Goal: Information Seeking & Learning: Learn about a topic

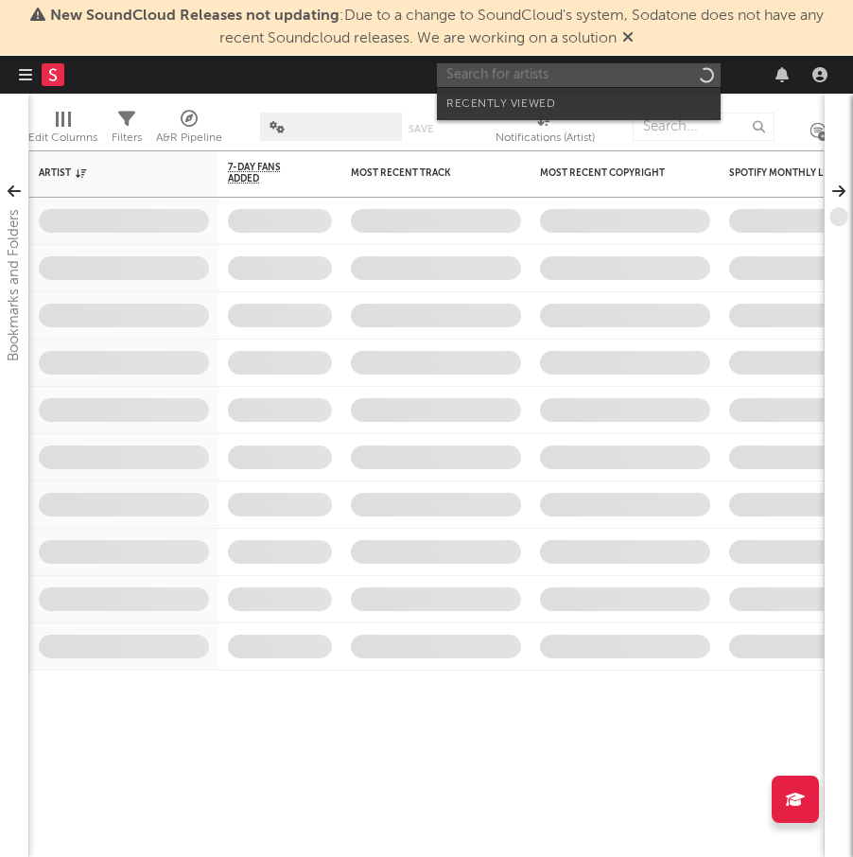
click at [584, 77] on input "text" at bounding box center [579, 75] width 284 height 24
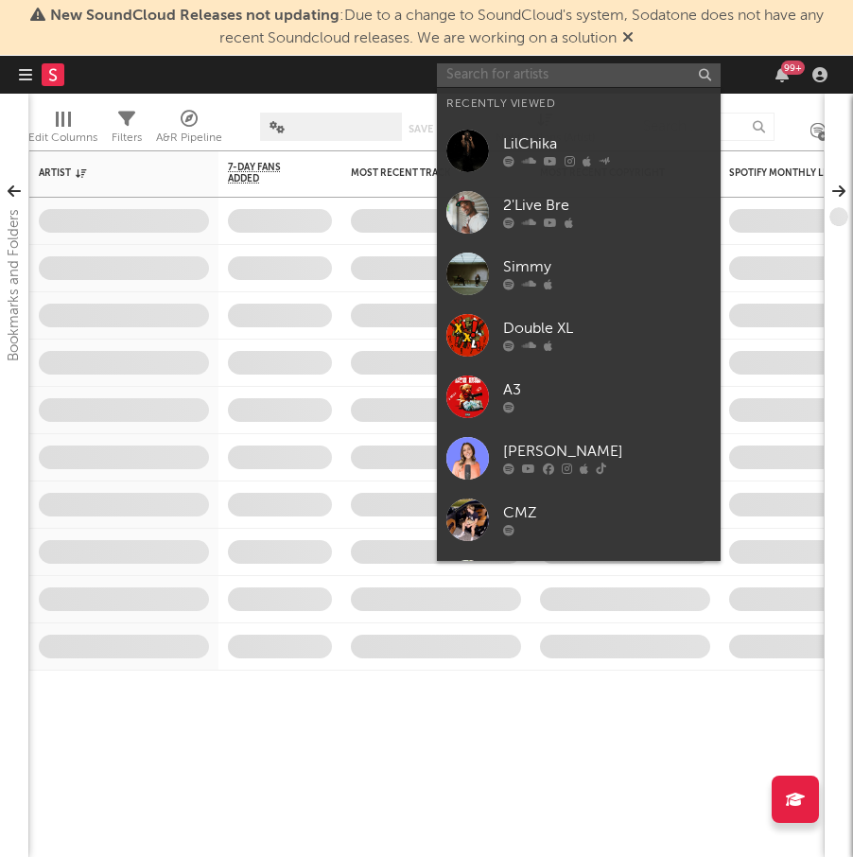
paste input "[URL][DOMAIN_NAME]"
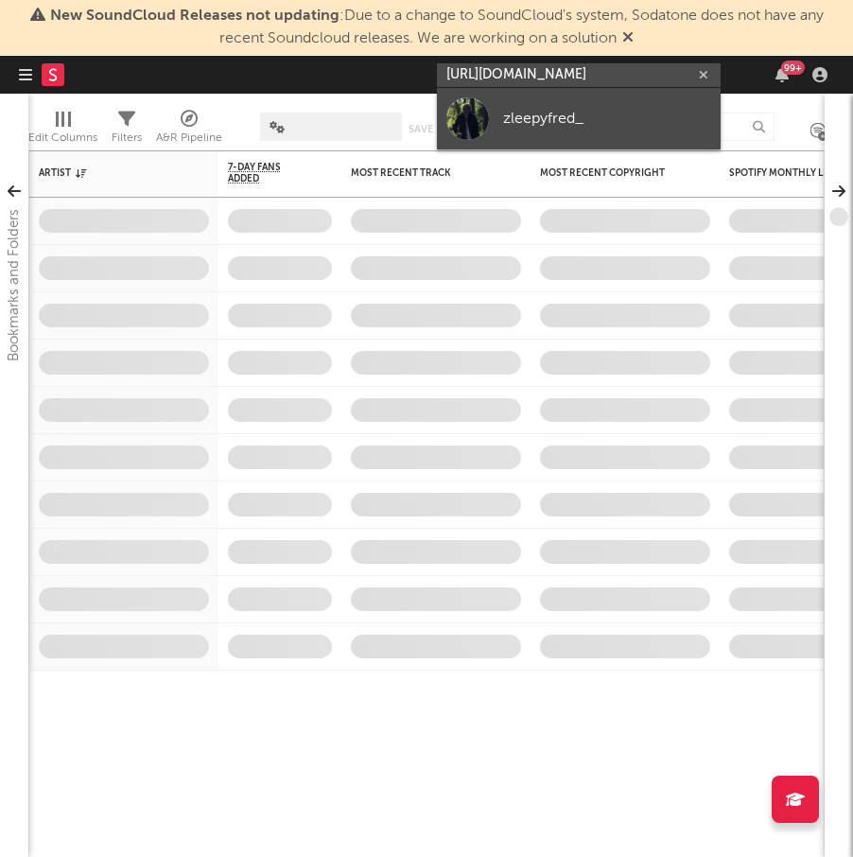
type input "[URL][DOMAIN_NAME]"
click at [582, 116] on div "zleepyfred_" at bounding box center [607, 118] width 208 height 23
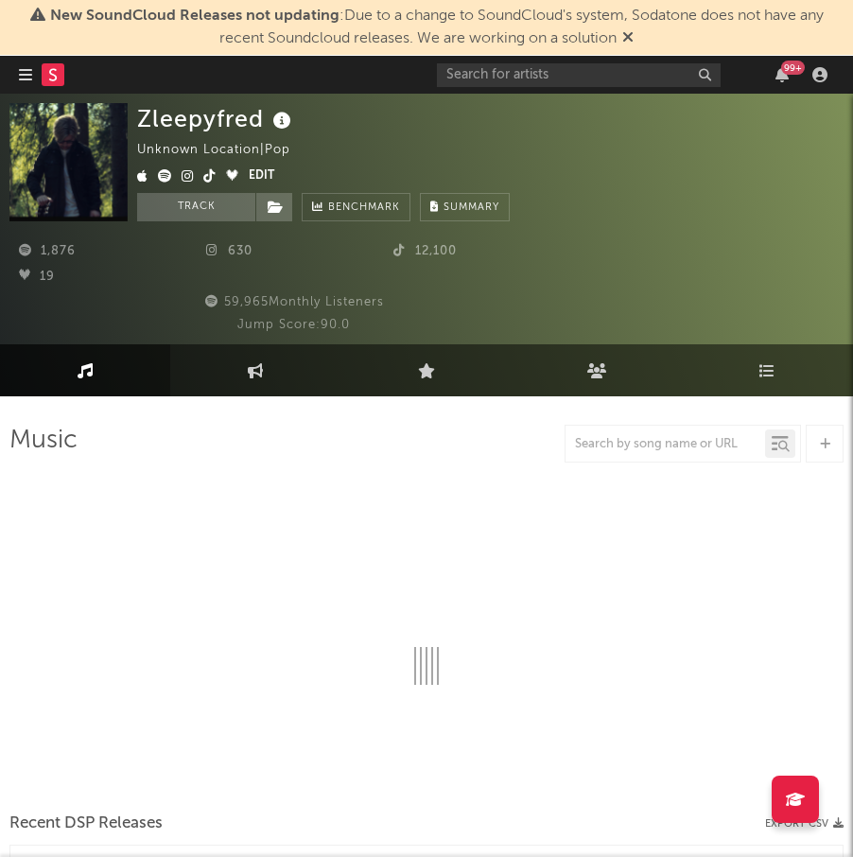
select select "6m"
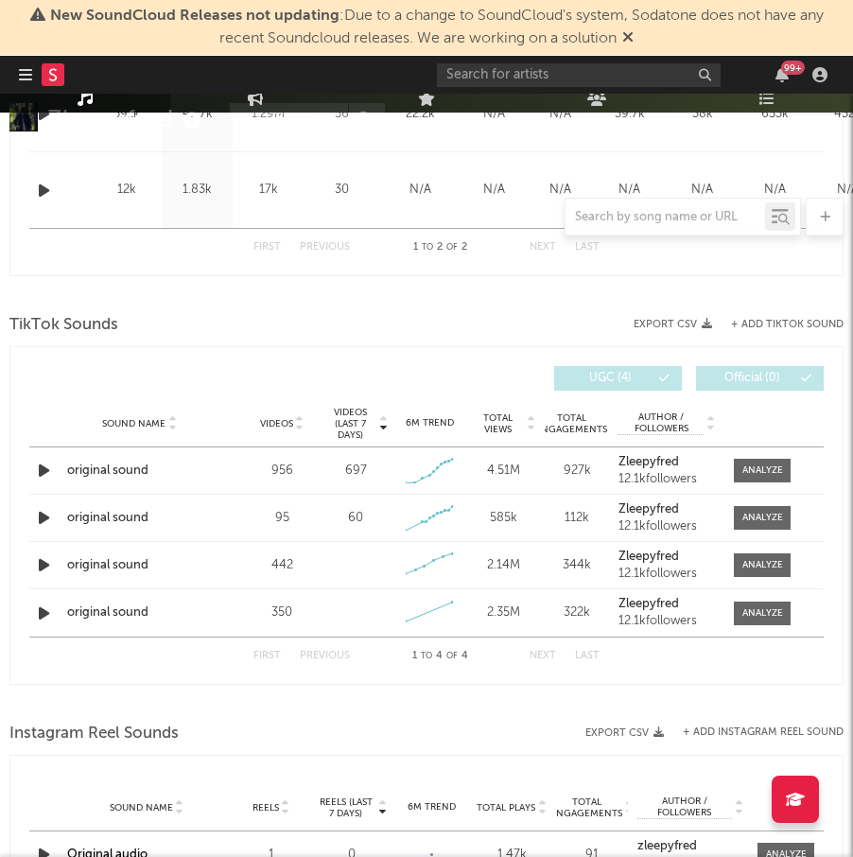
scroll to position [1039, 0]
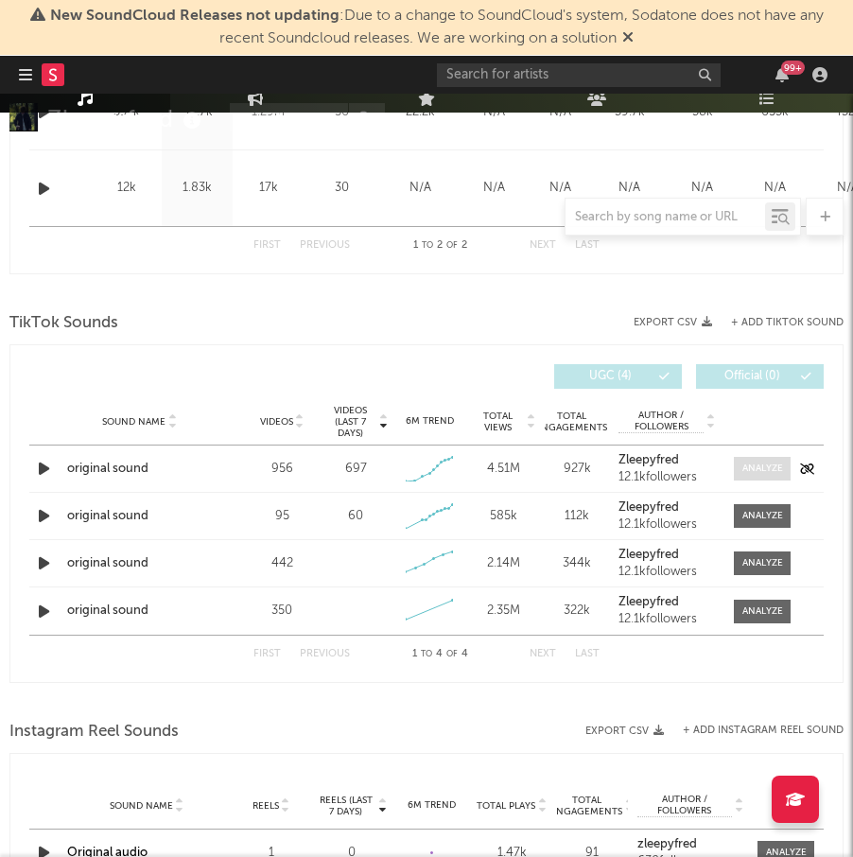
click at [768, 468] on div at bounding box center [762, 468] width 41 height 14
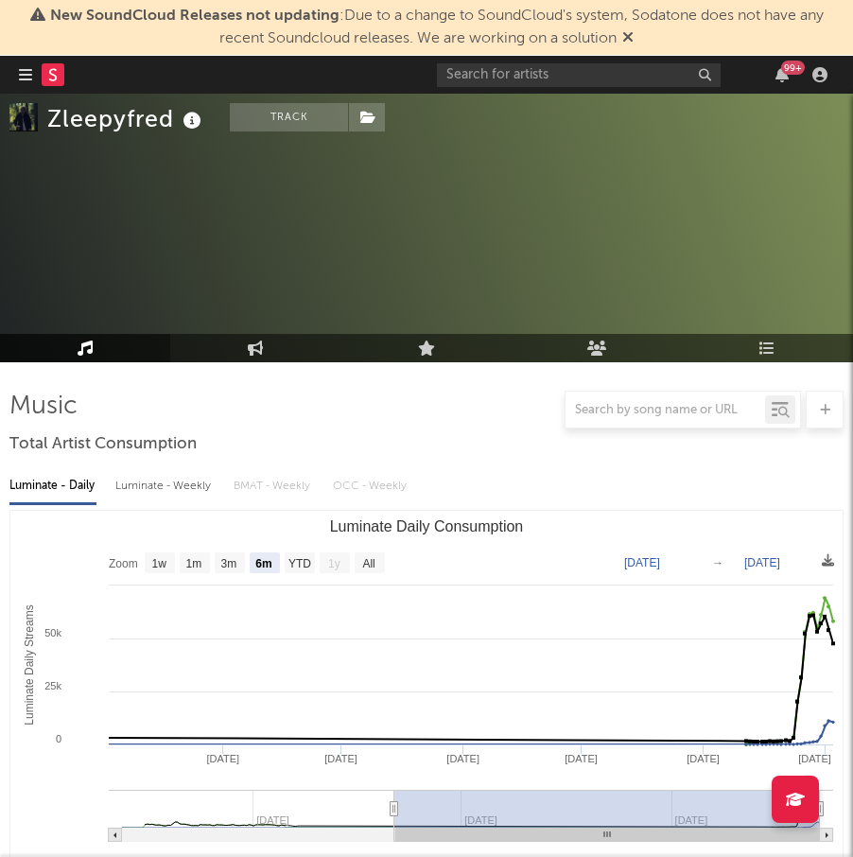
scroll to position [0, 0]
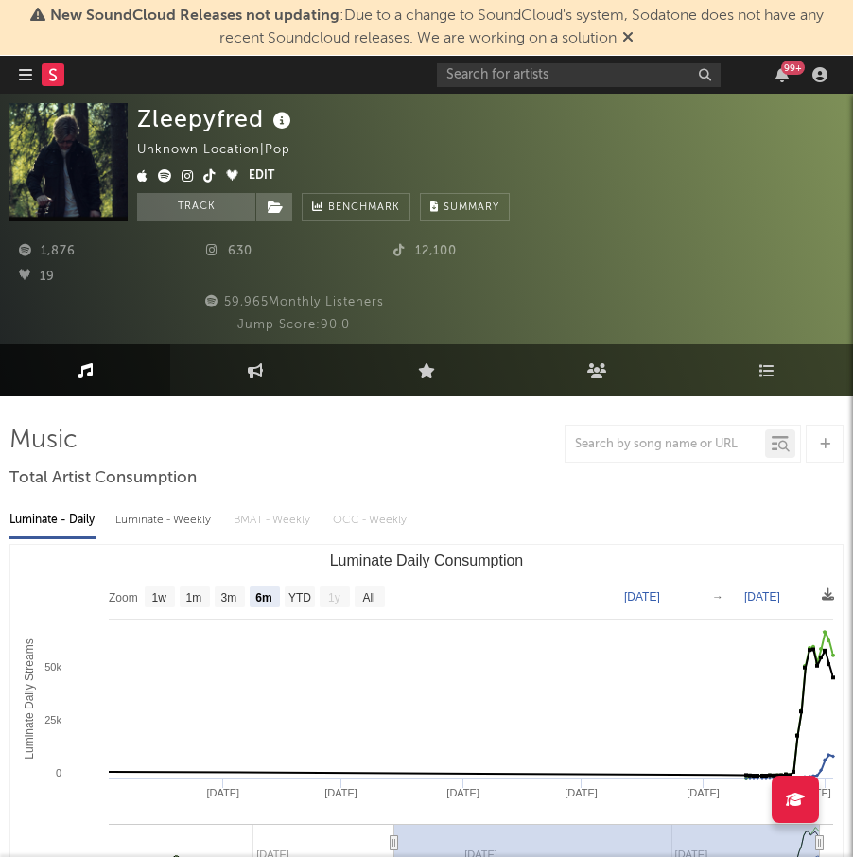
click at [189, 171] on icon at bounding box center [188, 175] width 12 height 13
